Goal: Task Accomplishment & Management: Manage account settings

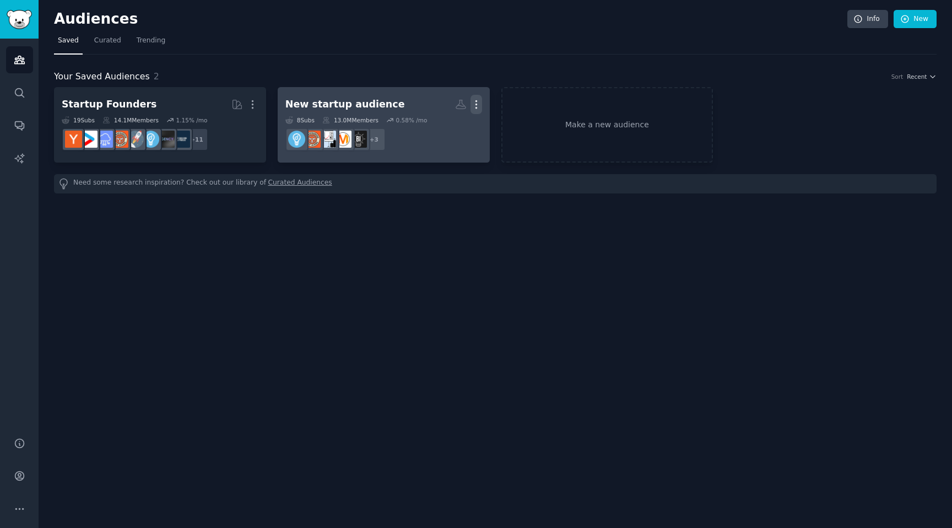
click at [479, 104] on icon "button" at bounding box center [476, 105] width 12 height 12
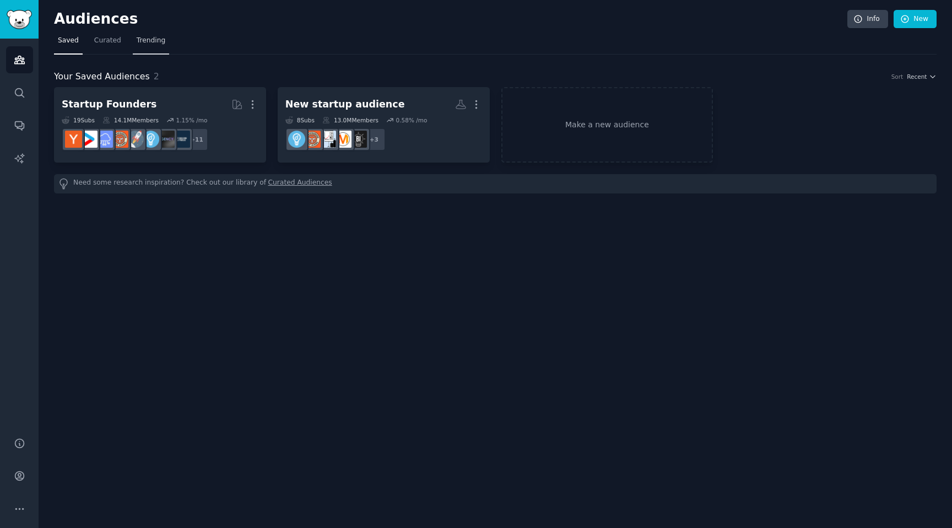
click at [159, 50] on link "Trending" at bounding box center [151, 43] width 36 height 23
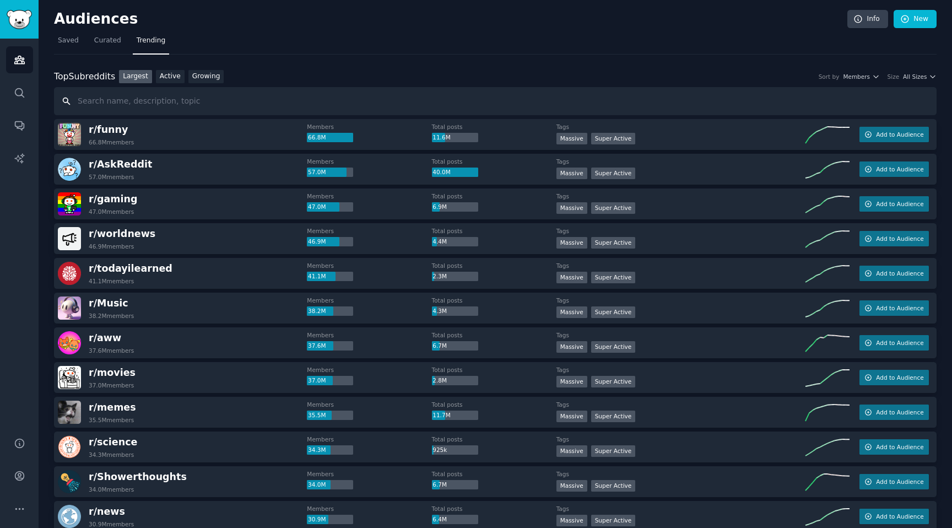
click at [240, 96] on input "text" at bounding box center [495, 101] width 883 height 28
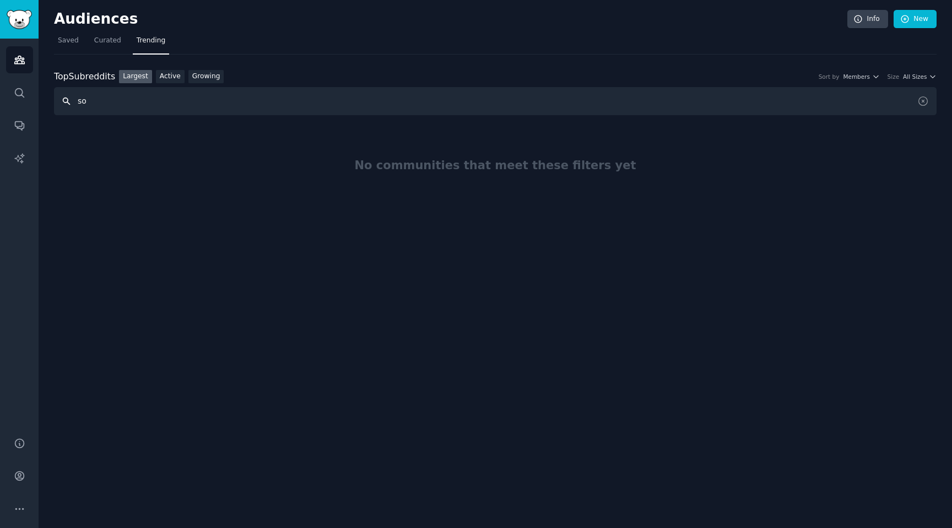
type input "s"
click at [198, 93] on input "text" at bounding box center [495, 101] width 883 height 28
paste input "Entrepreneur"
type input "Entrepreneur"
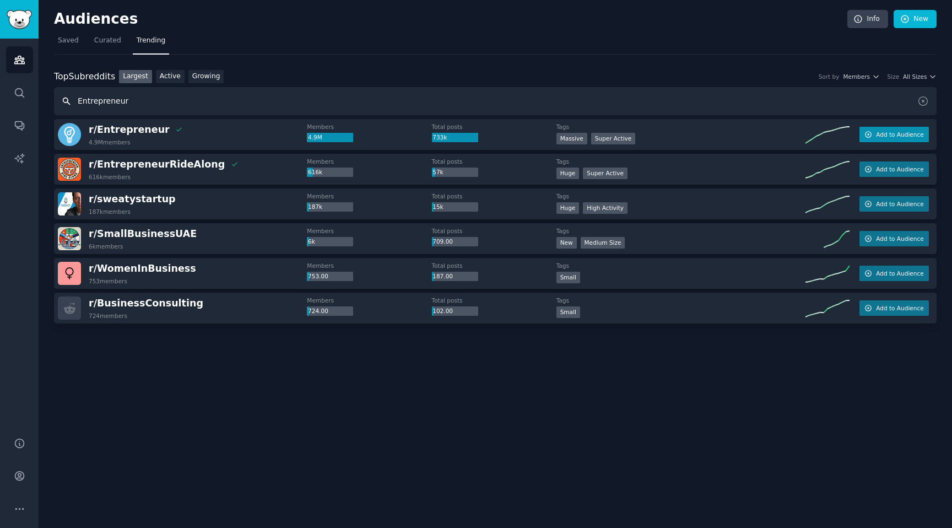
click at [911, 138] on button "Add to Audience" at bounding box center [893, 134] width 69 height 15
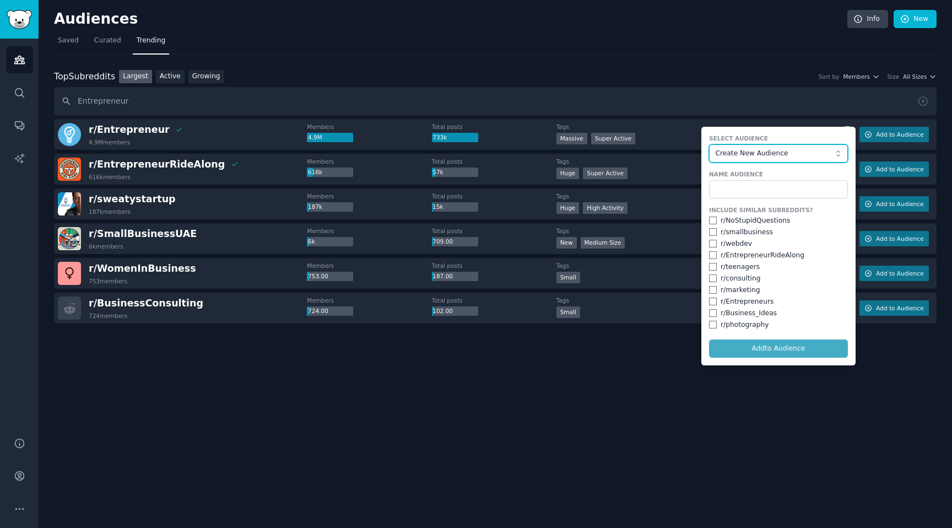
click at [751, 153] on span "Create New Audience" at bounding box center [775, 154] width 121 height 10
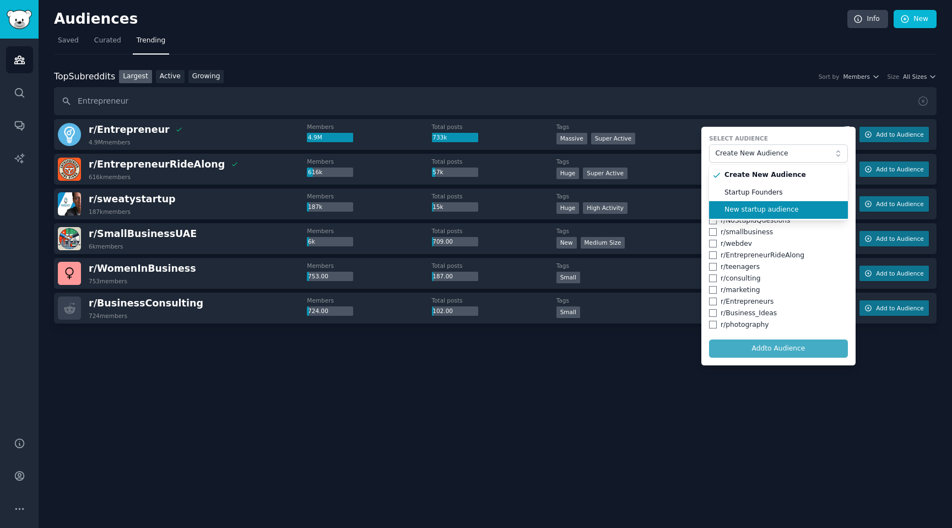
click at [760, 208] on span "New startup audience" at bounding box center [782, 210] width 116 height 10
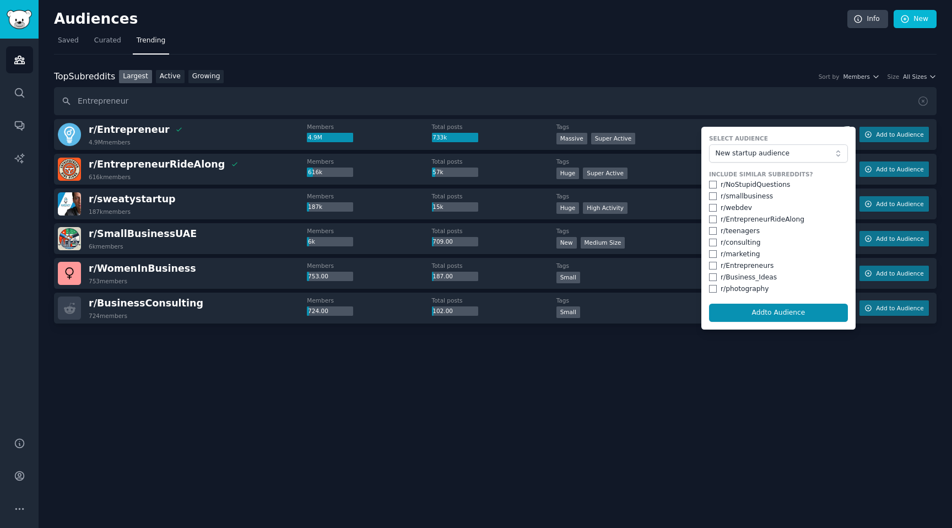
click at [749, 197] on div "r/ smallbusiness" at bounding box center [747, 197] width 52 height 10
click at [713, 197] on input "checkbox" at bounding box center [713, 196] width 8 height 8
checkbox input "true"
click at [713, 219] on input "checkbox" at bounding box center [713, 219] width 8 height 8
checkbox input "true"
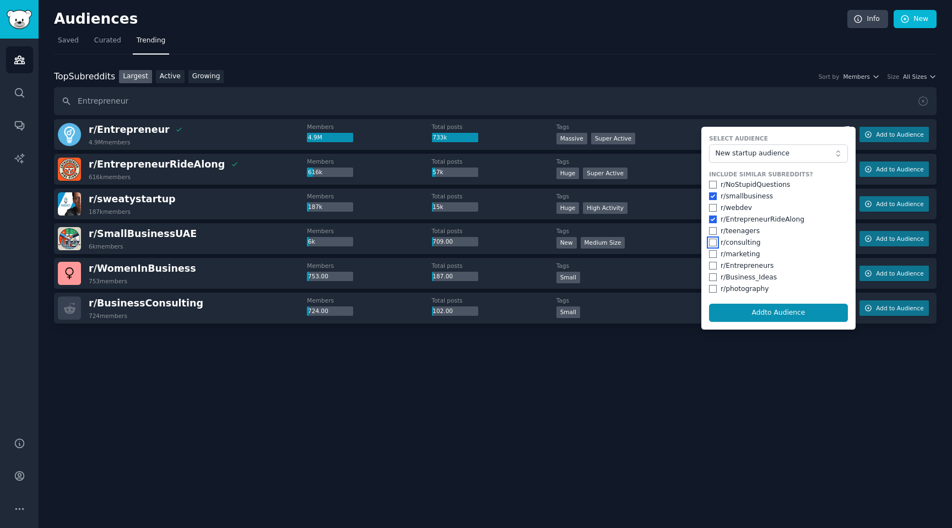
click at [713, 244] on input "checkbox" at bounding box center [713, 243] width 8 height 8
checkbox input "true"
click at [716, 266] on input "checkbox" at bounding box center [713, 266] width 8 height 8
checkbox input "true"
click at [713, 278] on input "checkbox" at bounding box center [713, 277] width 8 height 8
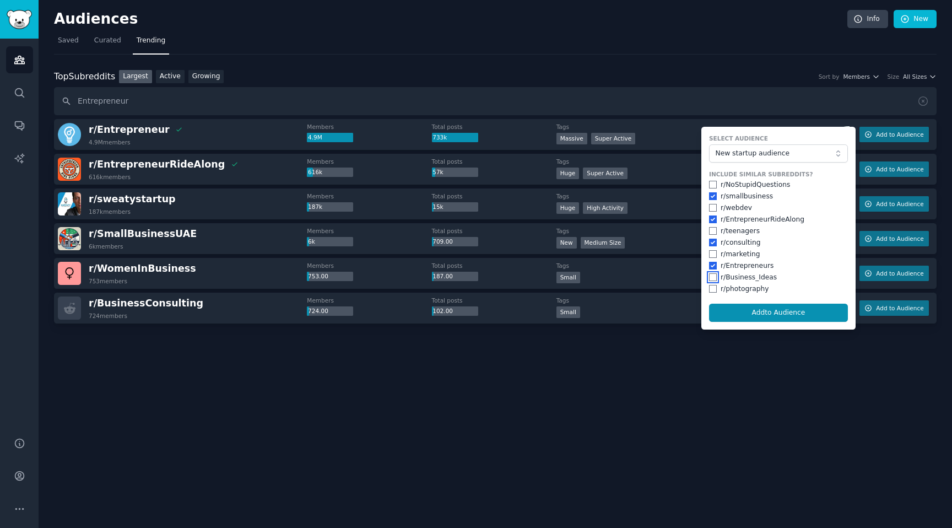
checkbox input "true"
click at [757, 315] on button "Add to Audience" at bounding box center [778, 313] width 139 height 19
checkbox input "false"
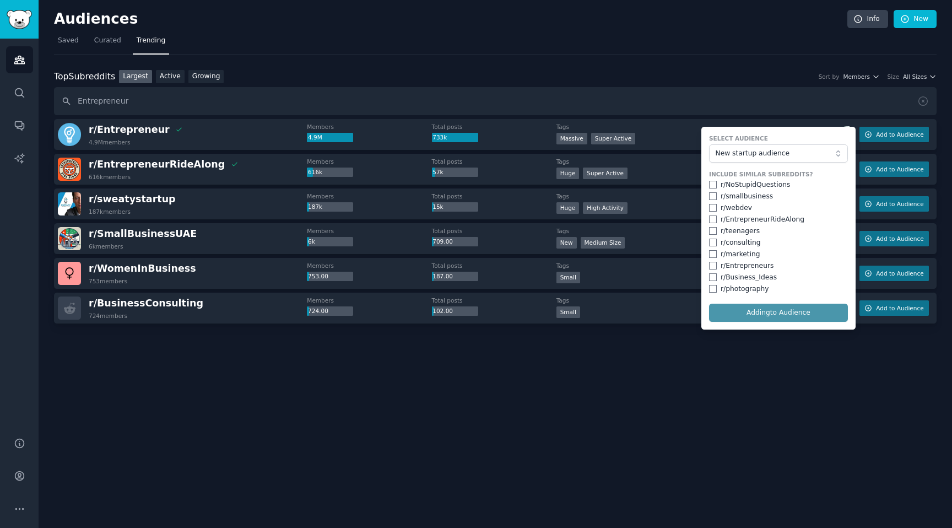
checkbox input "false"
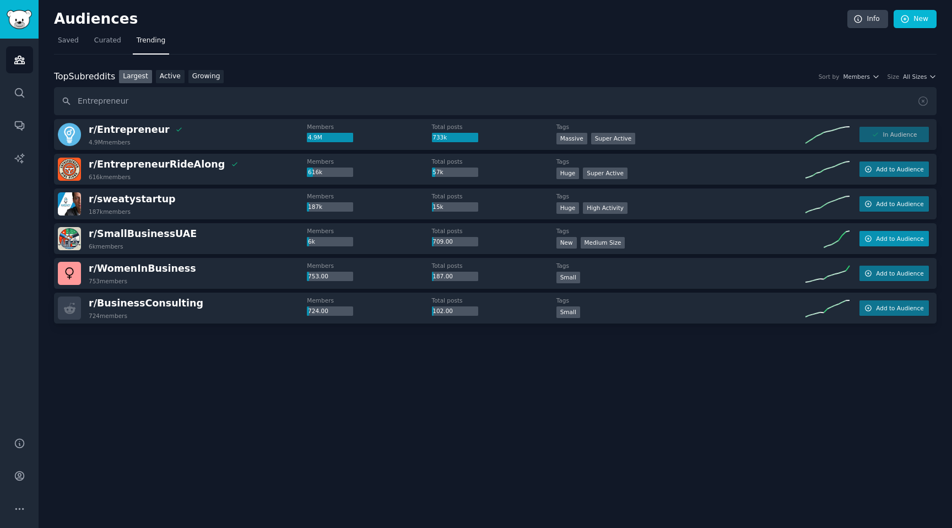
click at [879, 241] on span "Add to Audience" at bounding box center [899, 239] width 47 height 8
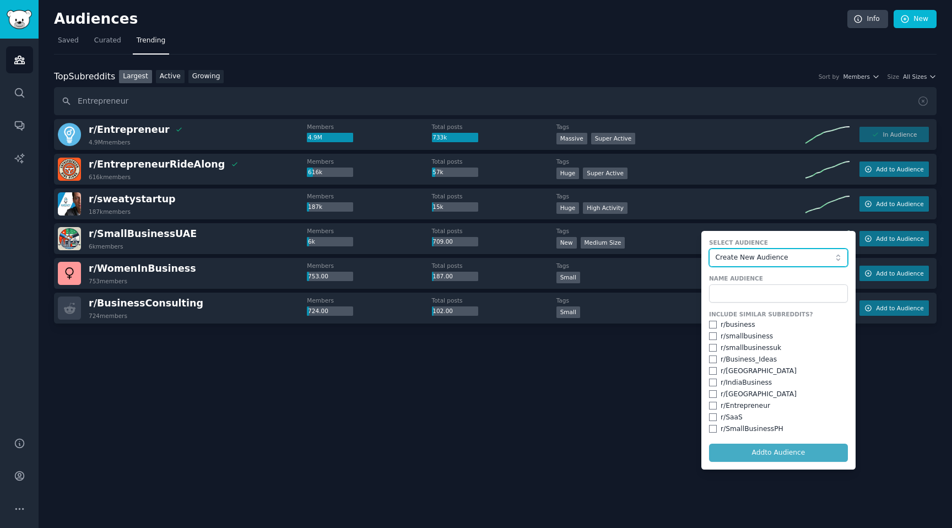
click at [756, 262] on span "Create New Audience" at bounding box center [775, 258] width 121 height 10
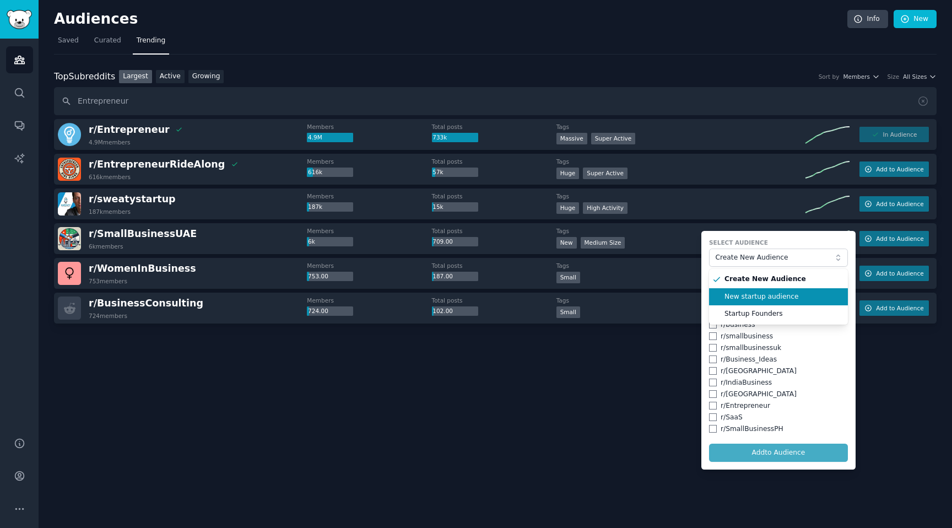
click at [755, 301] on span "New startup audience" at bounding box center [782, 297] width 116 height 10
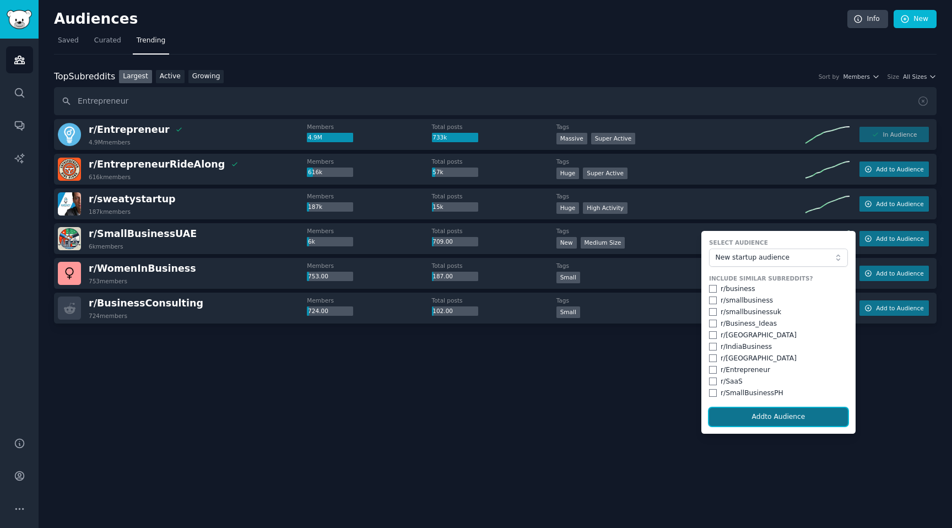
click at [781, 424] on button "Add to Audience" at bounding box center [778, 417] width 139 height 19
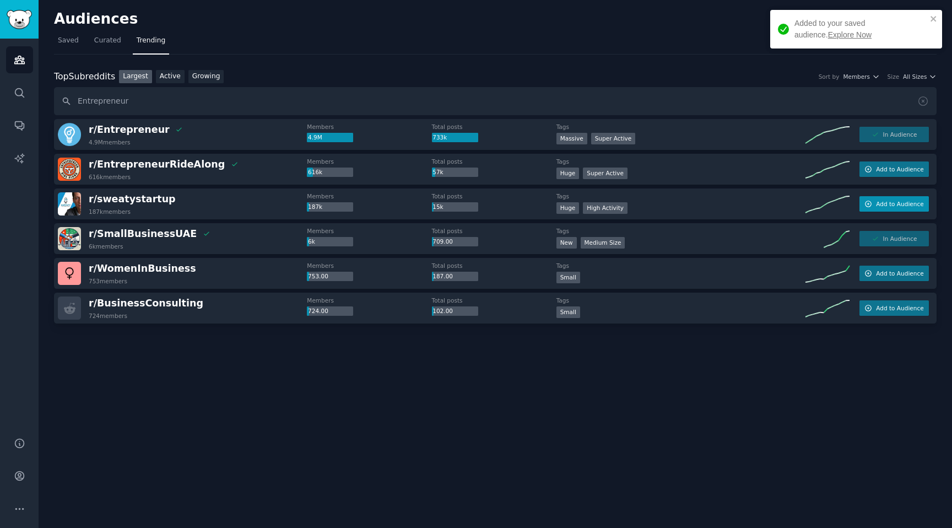
click at [901, 206] on span "Add to Audience" at bounding box center [899, 204] width 47 height 8
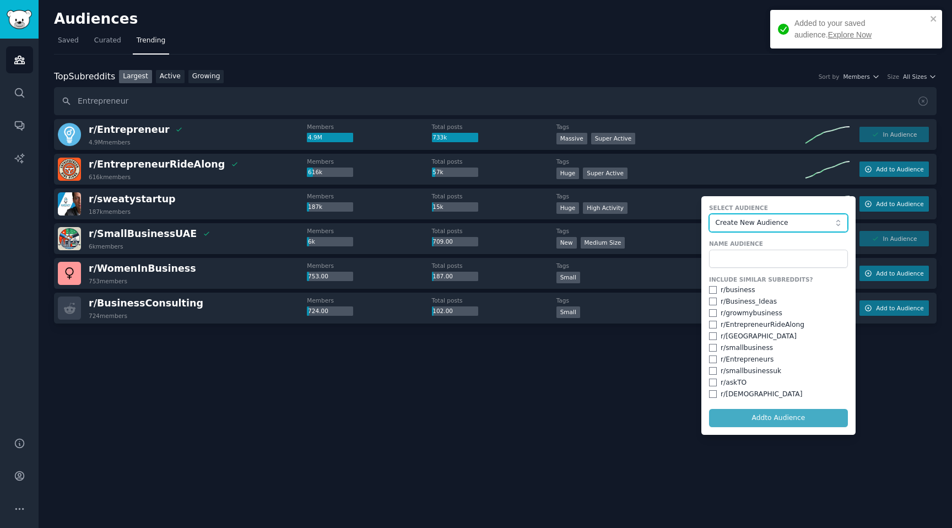
click at [754, 228] on button "Create New Audience" at bounding box center [778, 223] width 139 height 19
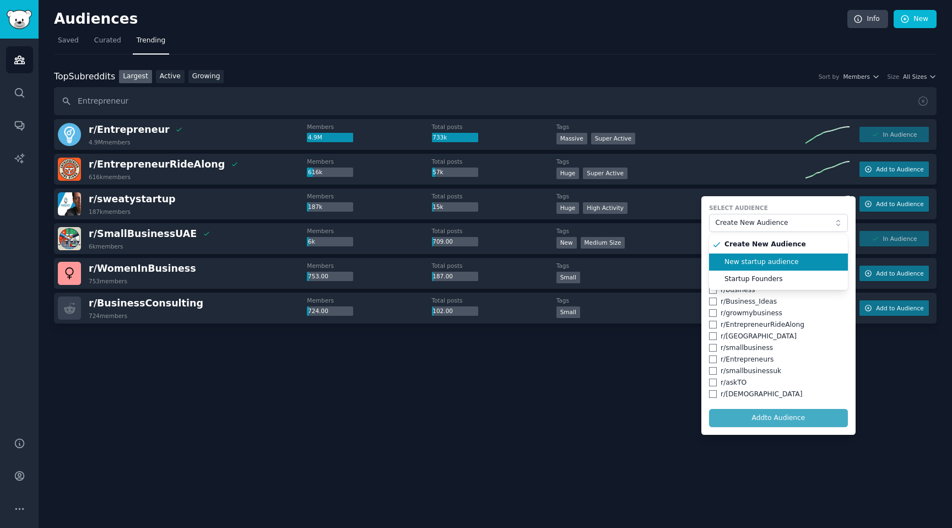
click at [756, 262] on span "New startup audience" at bounding box center [782, 262] width 116 height 10
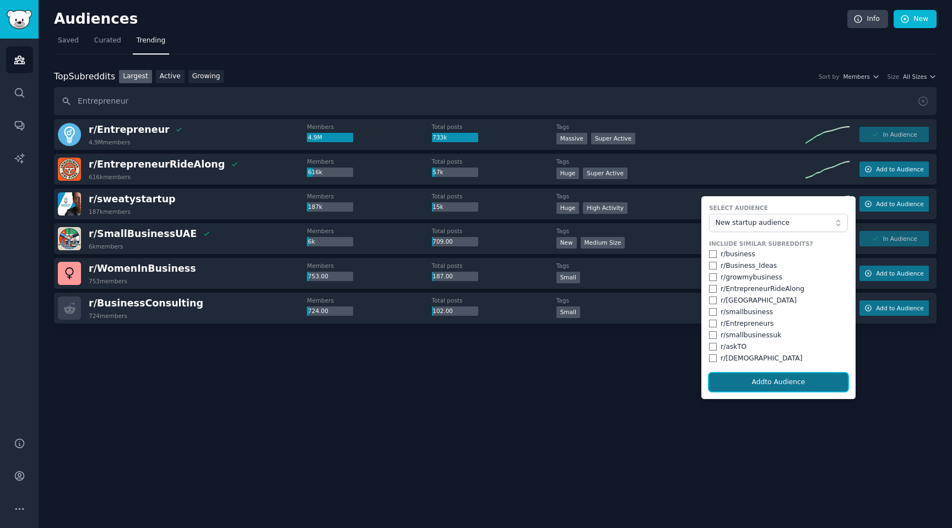
click at [765, 386] on button "Add to Audience" at bounding box center [778, 382] width 139 height 19
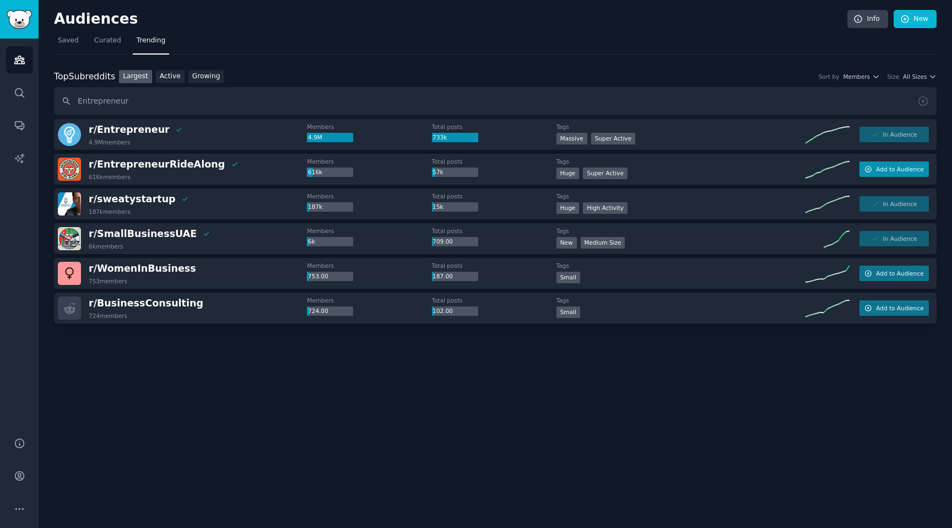
click at [898, 169] on span "Add to Audience" at bounding box center [899, 169] width 47 height 8
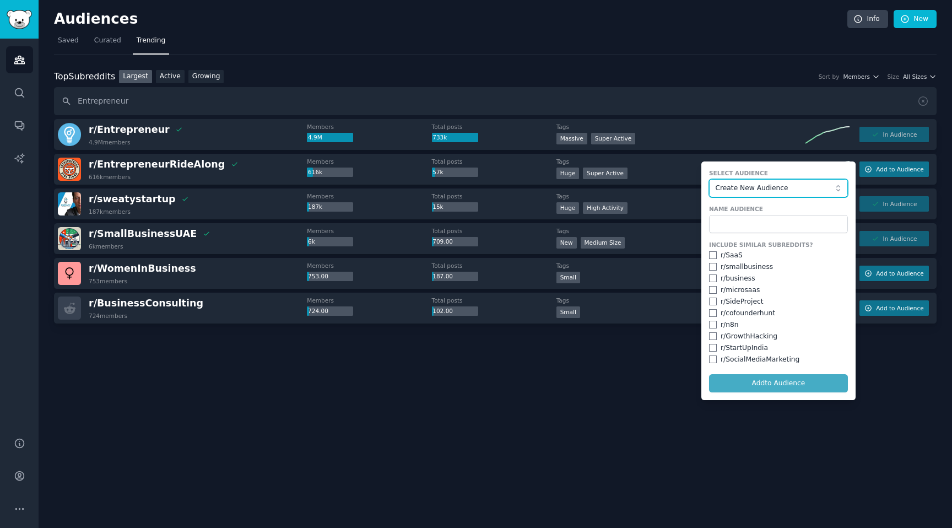
click at [758, 190] on span "Create New Audience" at bounding box center [775, 188] width 121 height 10
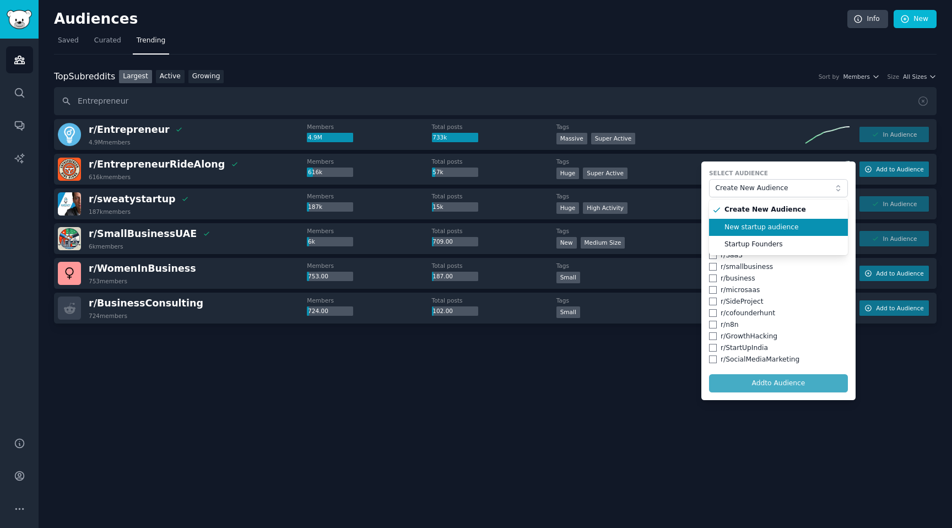
click at [762, 229] on span "New startup audience" at bounding box center [782, 228] width 116 height 10
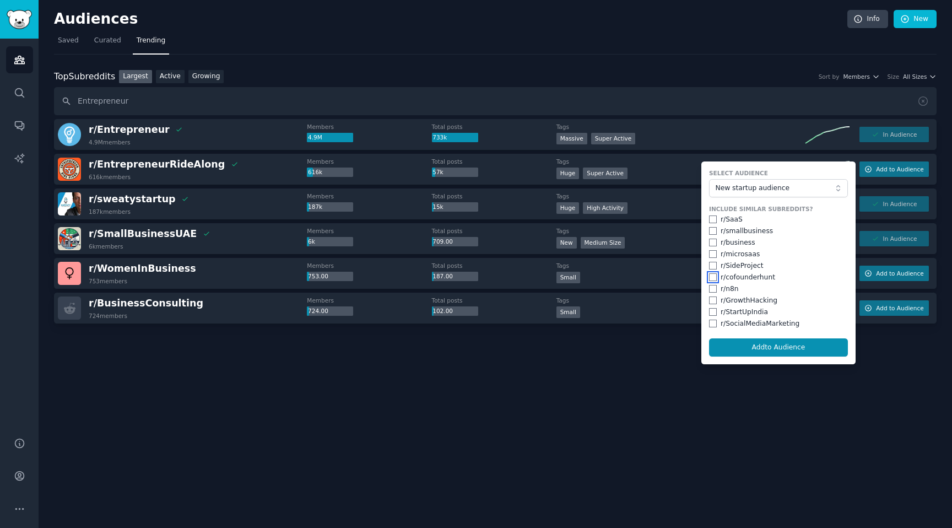
click at [715, 278] on input "checkbox" at bounding box center [713, 277] width 8 height 8
checkbox input "true"
click at [713, 267] on input "checkbox" at bounding box center [713, 266] width 8 height 8
checkbox input "true"
click at [715, 253] on input "checkbox" at bounding box center [713, 254] width 8 height 8
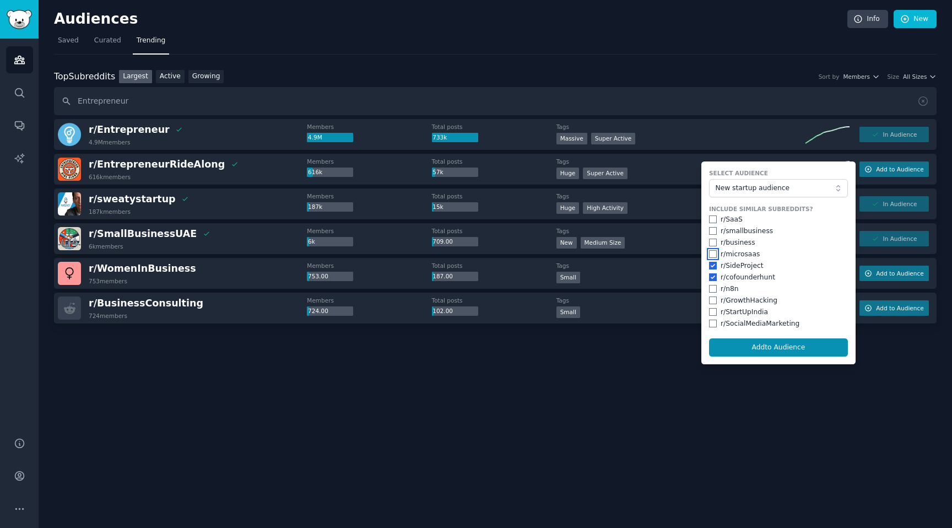
checkbox input "true"
click at [714, 243] on input "checkbox" at bounding box center [713, 243] width 8 height 8
checkbox input "true"
click at [714, 229] on input "checkbox" at bounding box center [713, 231] width 8 height 8
checkbox input "true"
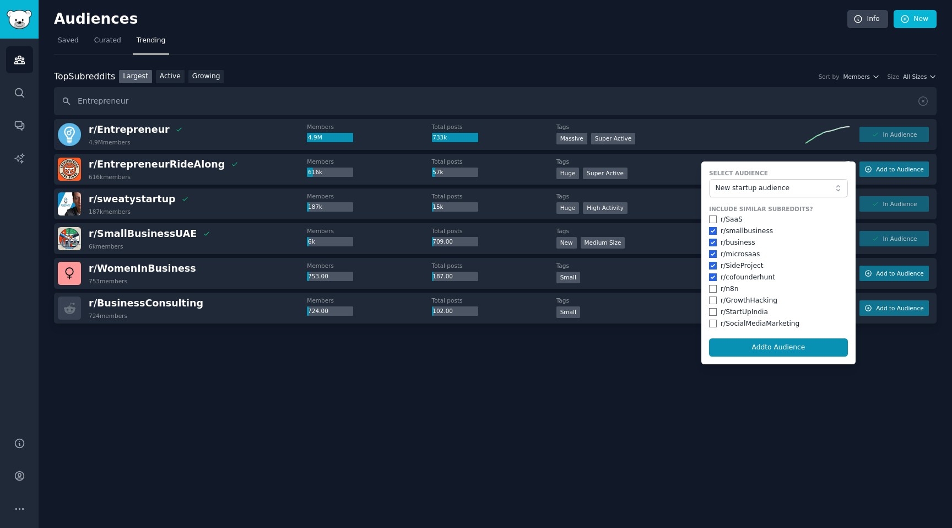
click at [714, 215] on div "r/ SaaS" at bounding box center [778, 220] width 139 height 10
click at [714, 218] on input "checkbox" at bounding box center [713, 219] width 8 height 8
click at [762, 350] on button "Add to Audience" at bounding box center [778, 347] width 139 height 19
checkbox input "false"
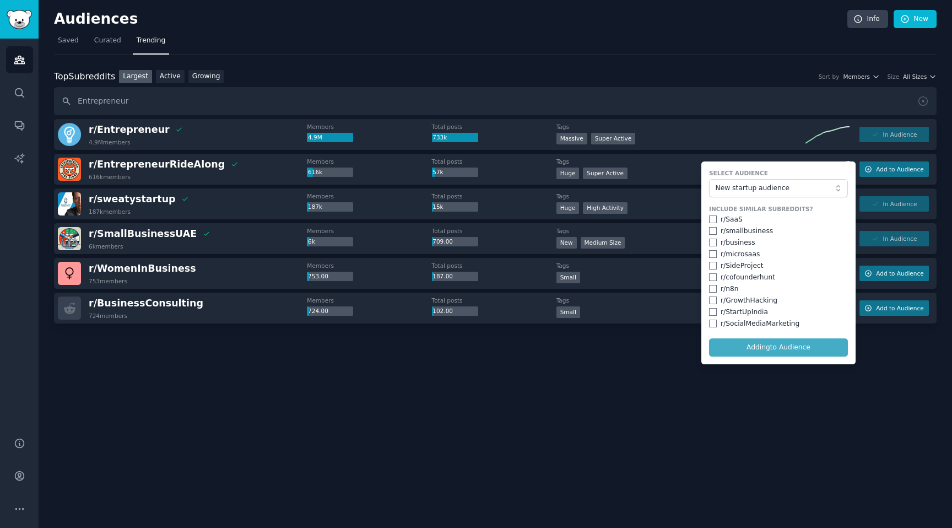
checkbox input "false"
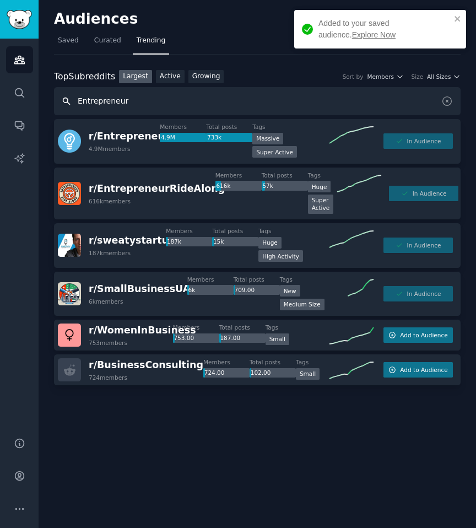
click at [193, 104] on input "Entrepreneur" at bounding box center [257, 101] width 407 height 28
paste input "businessbroke"
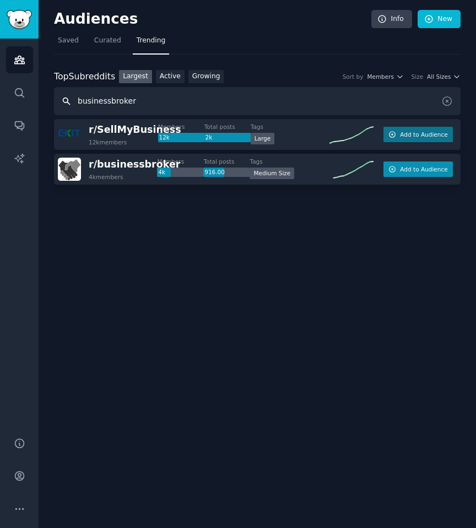
click at [411, 170] on span "Add to Audience" at bounding box center [423, 169] width 47 height 8
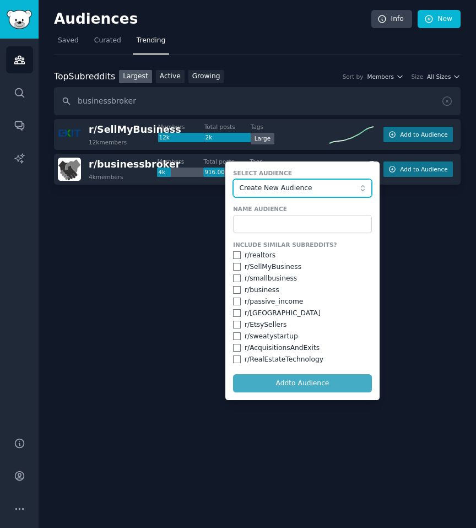
click at [282, 189] on span "Create New Audience" at bounding box center [300, 188] width 121 height 10
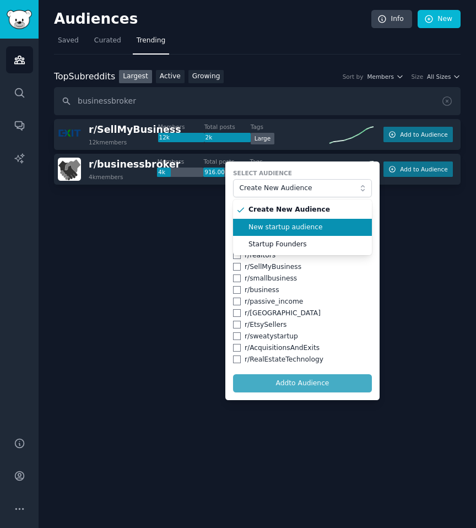
click at [280, 220] on li "New startup audience" at bounding box center [302, 228] width 139 height 18
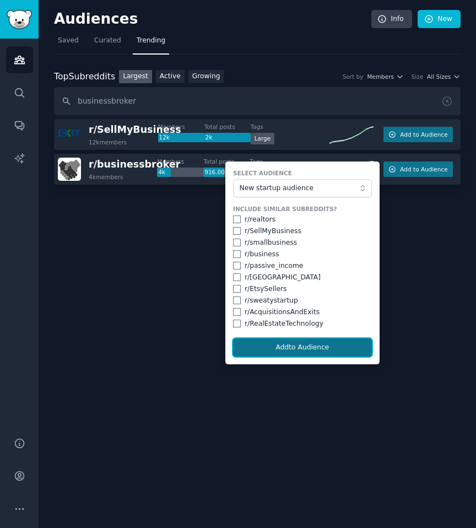
click at [297, 339] on button "Add to Audience" at bounding box center [302, 347] width 139 height 19
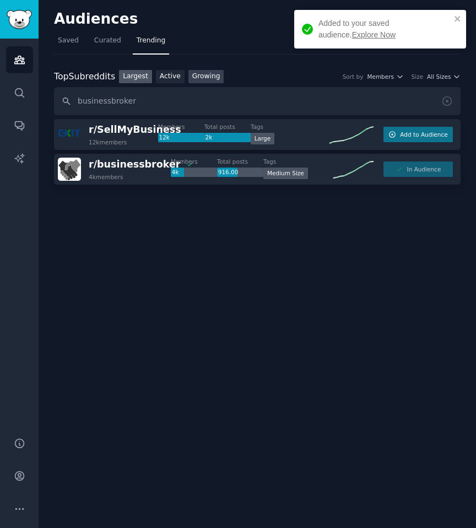
click at [213, 74] on link "Growing" at bounding box center [206, 77] width 36 height 14
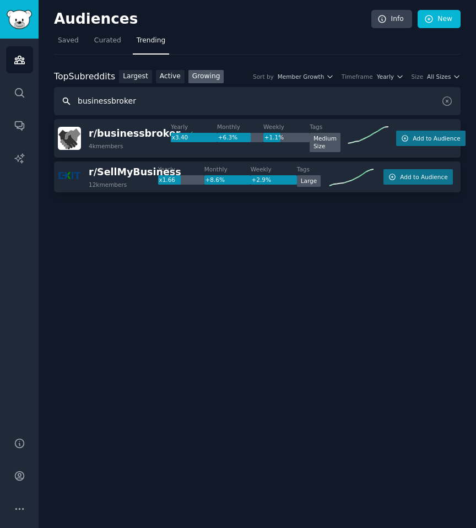
click at [139, 105] on input "businessbroker" at bounding box center [257, 101] width 407 height 28
paste input "growmybusiness"
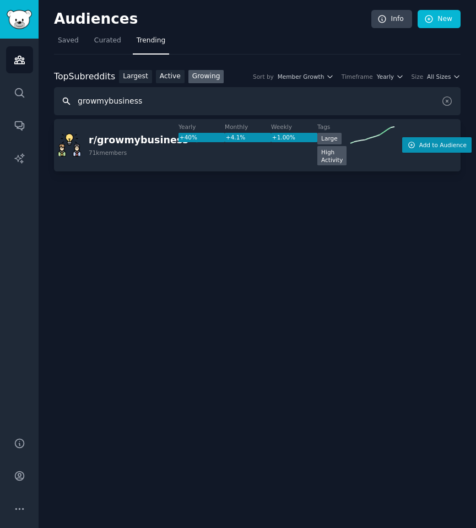
click at [419, 142] on span "Add to Audience" at bounding box center [442, 145] width 47 height 8
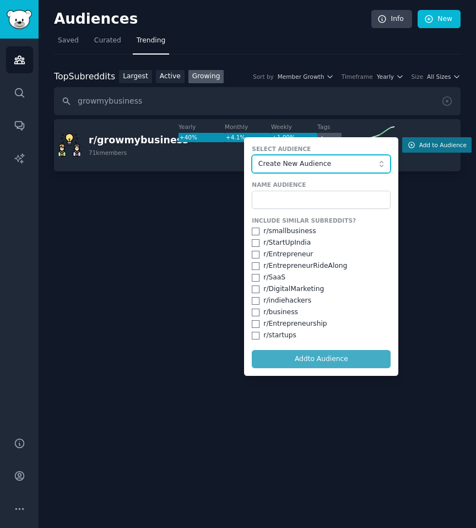
click at [278, 170] on button "Create New Audience" at bounding box center [321, 164] width 139 height 19
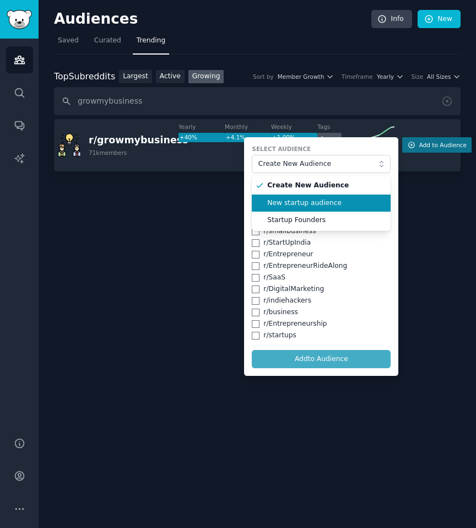
click at [276, 204] on span "New startup audience" at bounding box center [325, 203] width 116 height 10
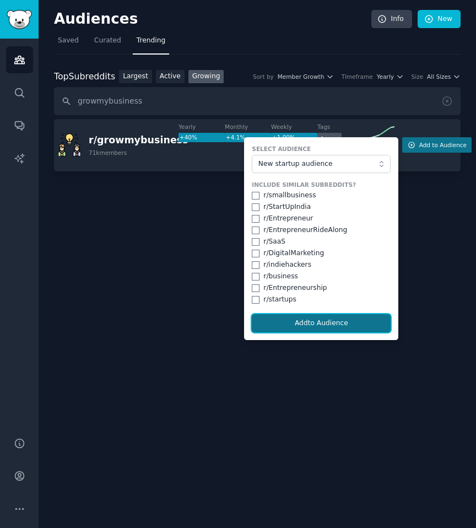
click at [320, 322] on button "Add to Audience" at bounding box center [321, 323] width 139 height 19
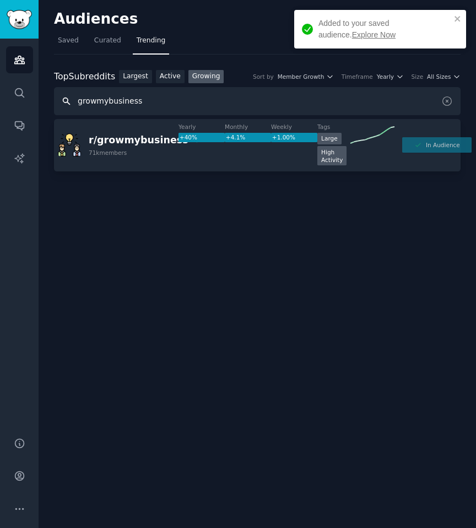
click at [194, 90] on input "growmybusiness" at bounding box center [257, 101] width 407 height 28
click at [188, 98] on input "growmybusiness" at bounding box center [257, 101] width 407 height 28
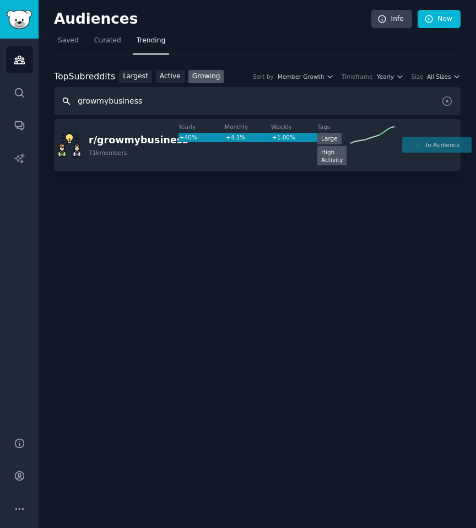
paste input "private_equity"
type input "private_equity"
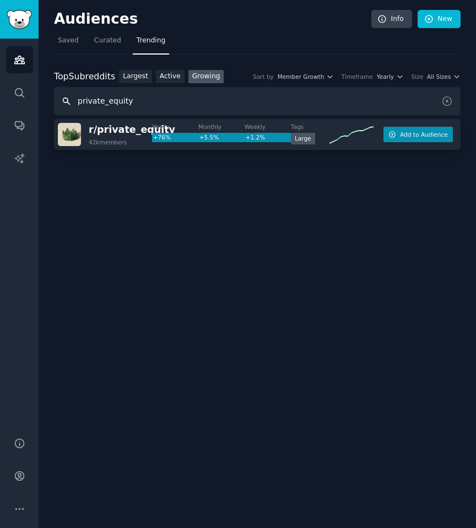
click at [414, 139] on button "Add to Audience" at bounding box center [417, 134] width 69 height 15
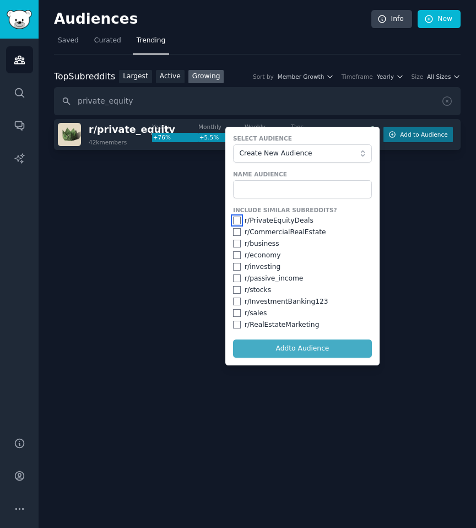
click at [238, 221] on input "checkbox" at bounding box center [237, 220] width 8 height 8
checkbox input "true"
click at [236, 253] on input "checkbox" at bounding box center [237, 255] width 8 height 8
checkbox input "true"
click at [237, 315] on input "checkbox" at bounding box center [237, 313] width 8 height 8
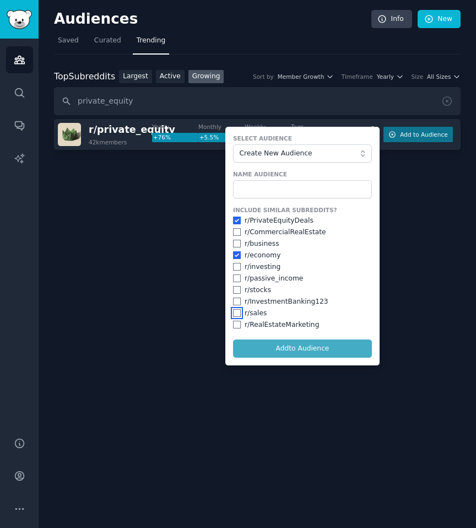
checkbox input "true"
click at [296, 159] on button "Create New Audience" at bounding box center [302, 153] width 139 height 19
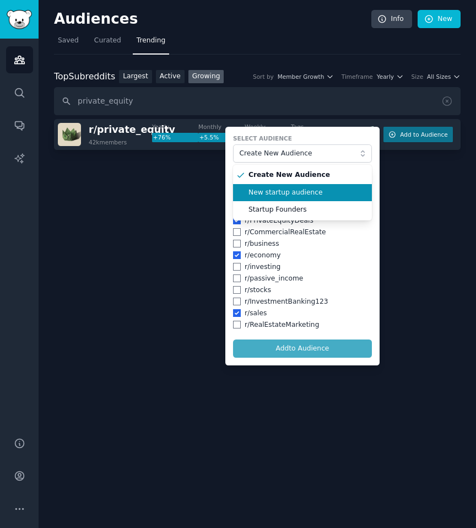
click at [291, 192] on span "New startup audience" at bounding box center [306, 193] width 116 height 10
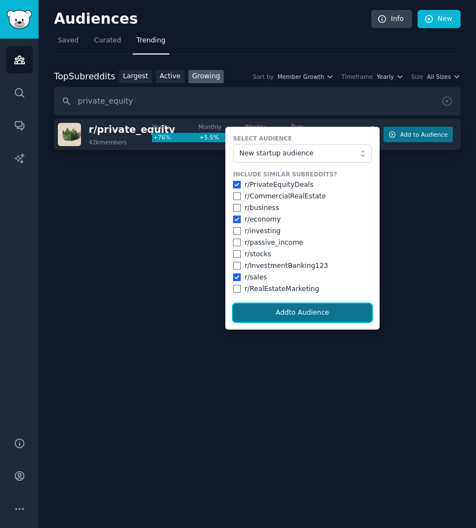
click at [324, 305] on button "Add to Audience" at bounding box center [302, 313] width 139 height 19
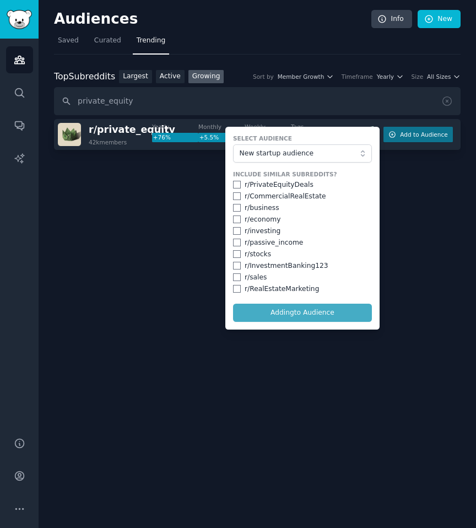
checkbox input "false"
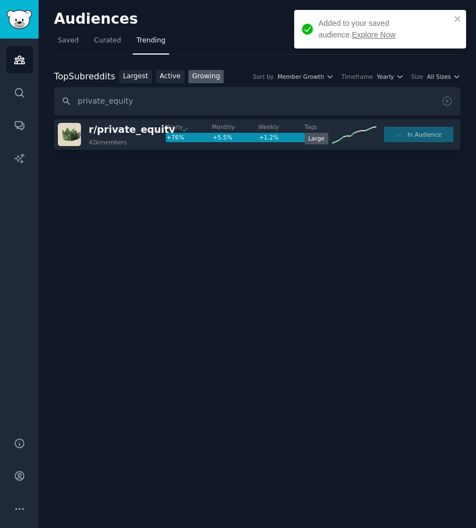
click at [452, 241] on div "Audiences Info New Saved Curated Trending Top Subreddits Top Subreddits Largest…" at bounding box center [257, 264] width 437 height 528
